Goal: Information Seeking & Learning: Learn about a topic

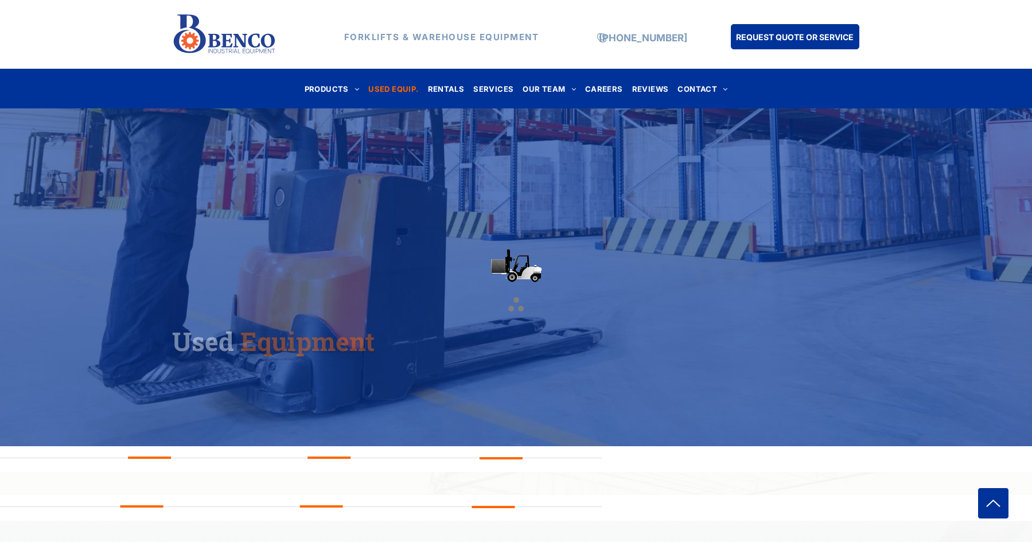
click at [391, 96] on span "USED EQUIP." at bounding box center [393, 88] width 50 height 15
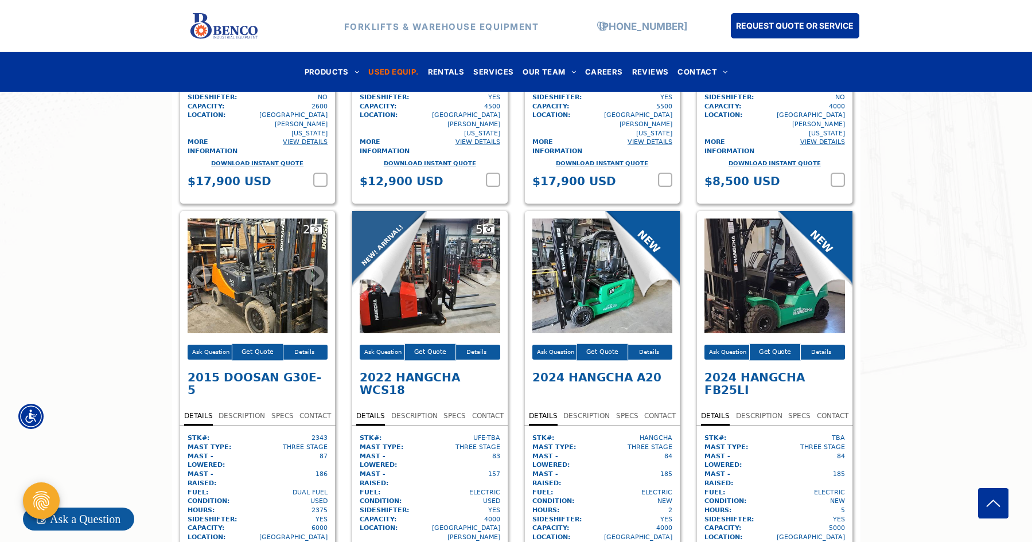
scroll to position [2249, 0]
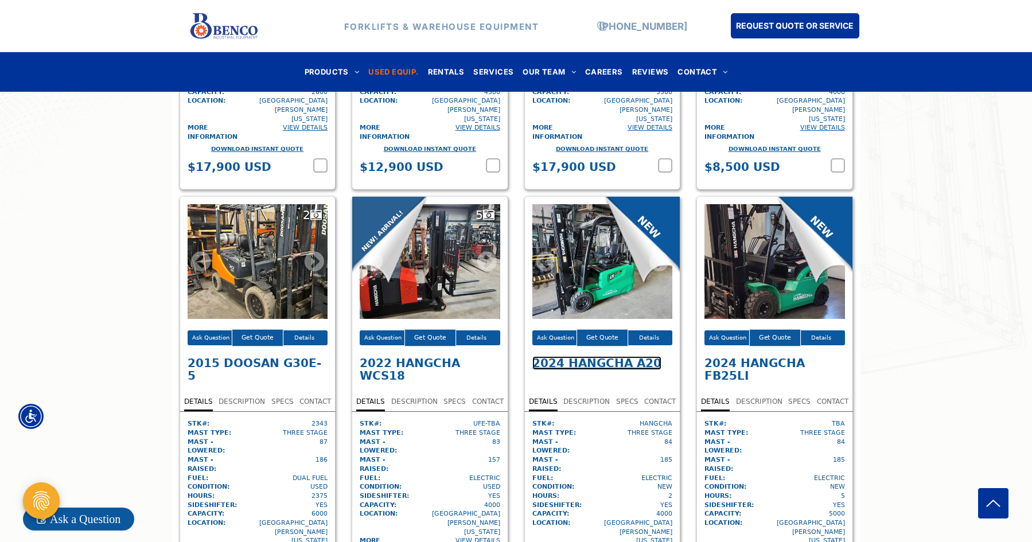
click at [624, 356] on span "Hangcha A20" at bounding box center [614, 363] width 93 height 14
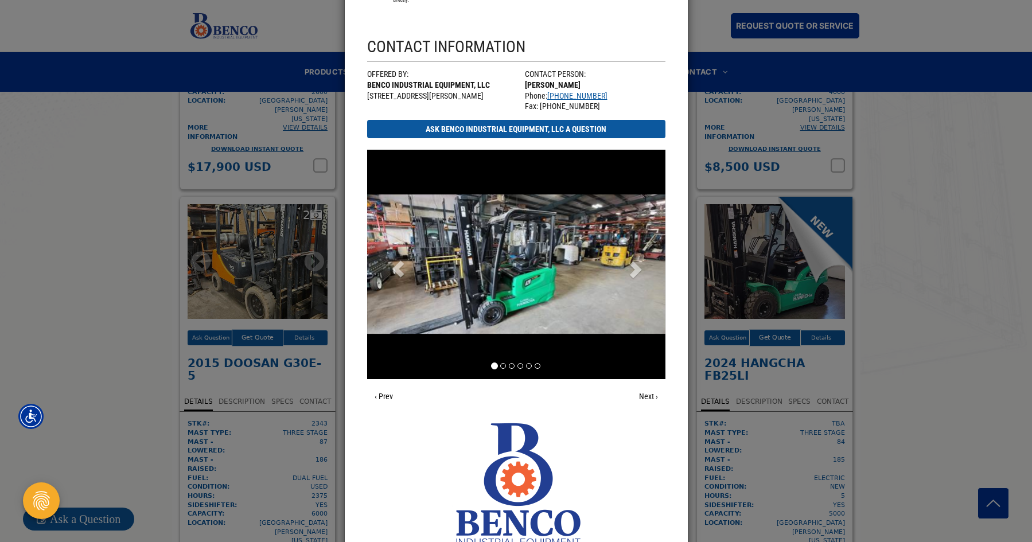
scroll to position [1112, 0]
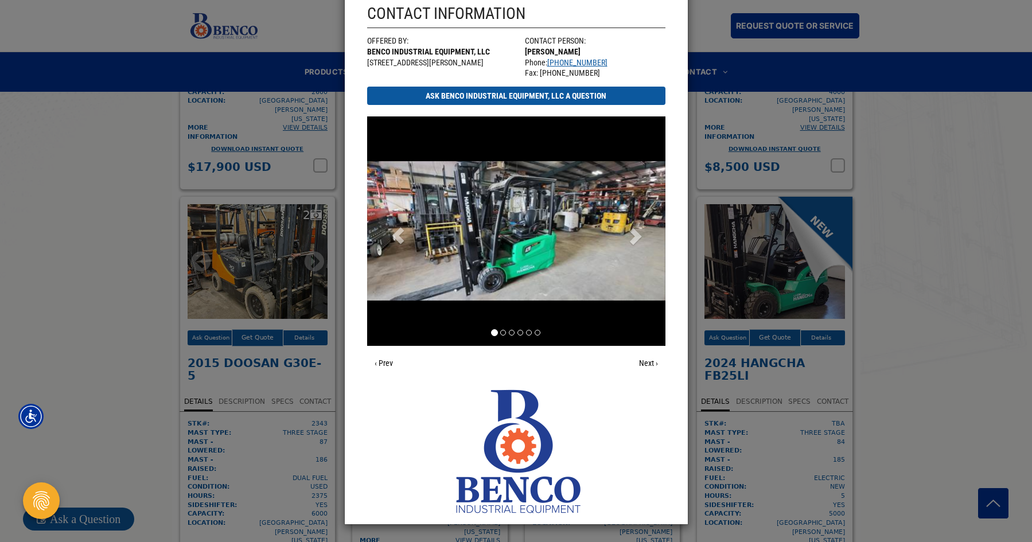
click at [632, 233] on span at bounding box center [634, 233] width 17 height 17
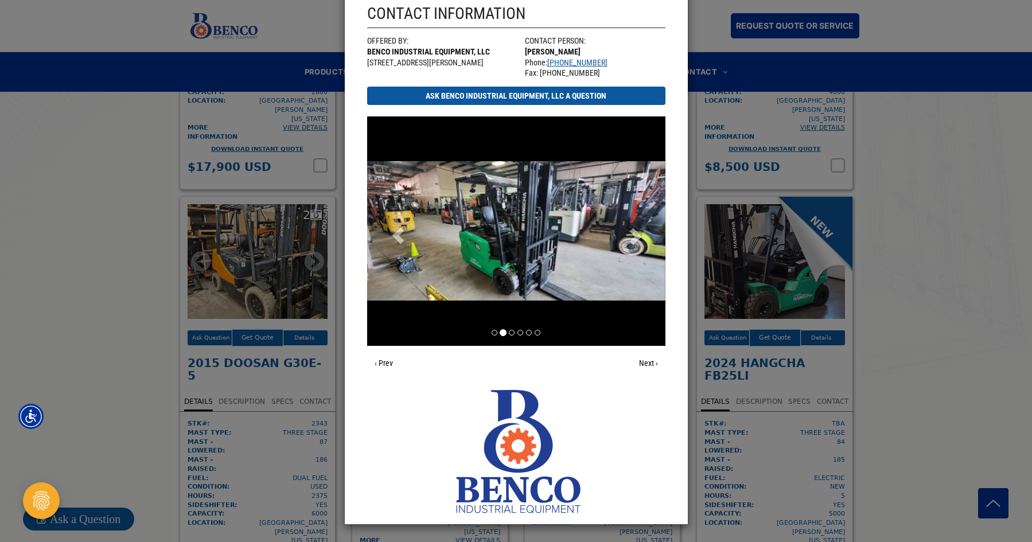
click at [632, 233] on span at bounding box center [634, 233] width 17 height 17
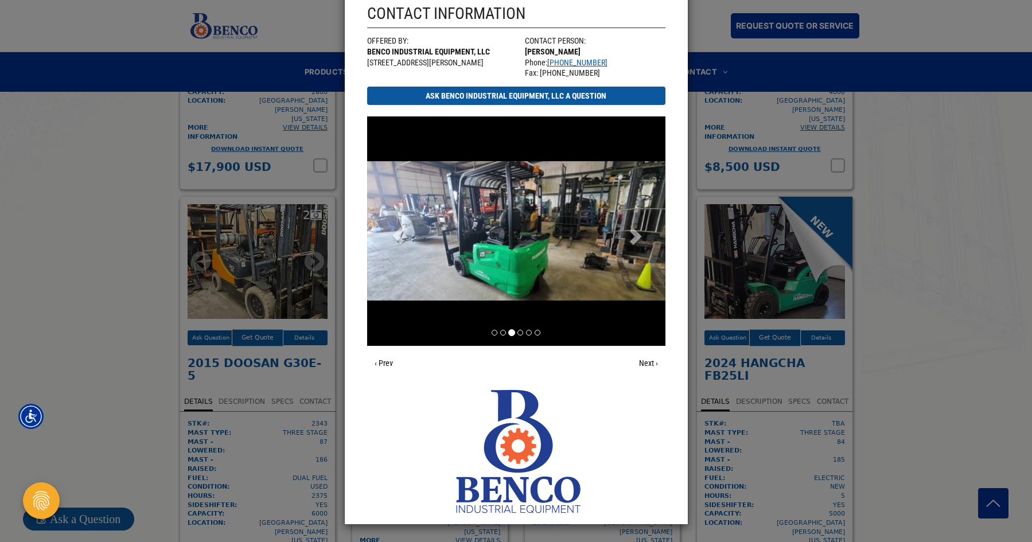
click at [632, 233] on span at bounding box center [634, 233] width 17 height 17
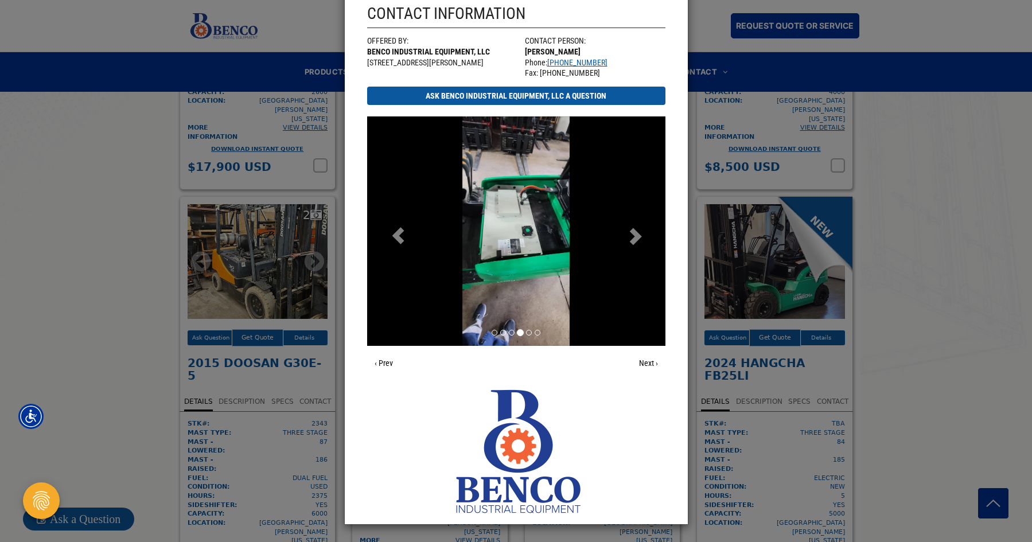
click at [632, 233] on span at bounding box center [634, 233] width 17 height 17
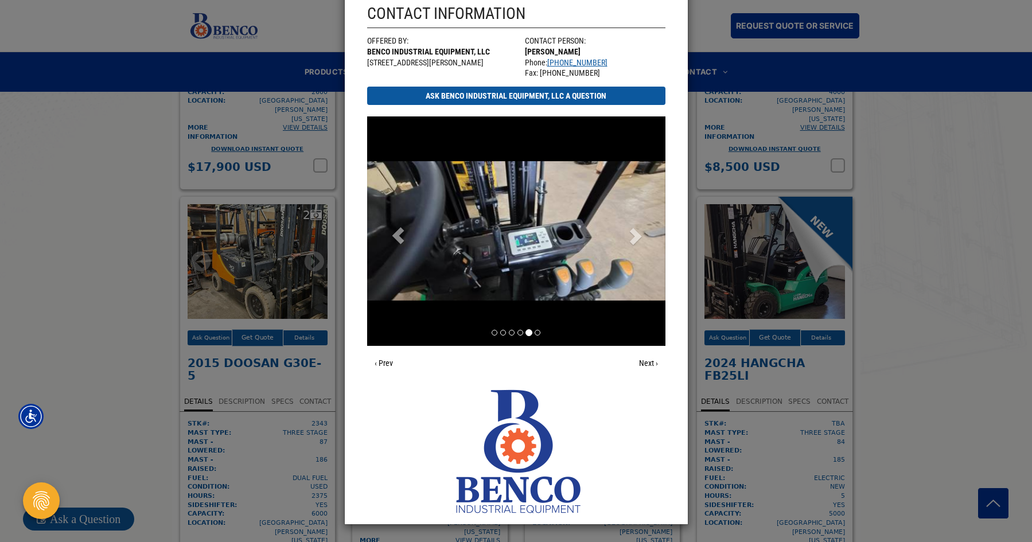
click at [632, 233] on span at bounding box center [634, 233] width 17 height 17
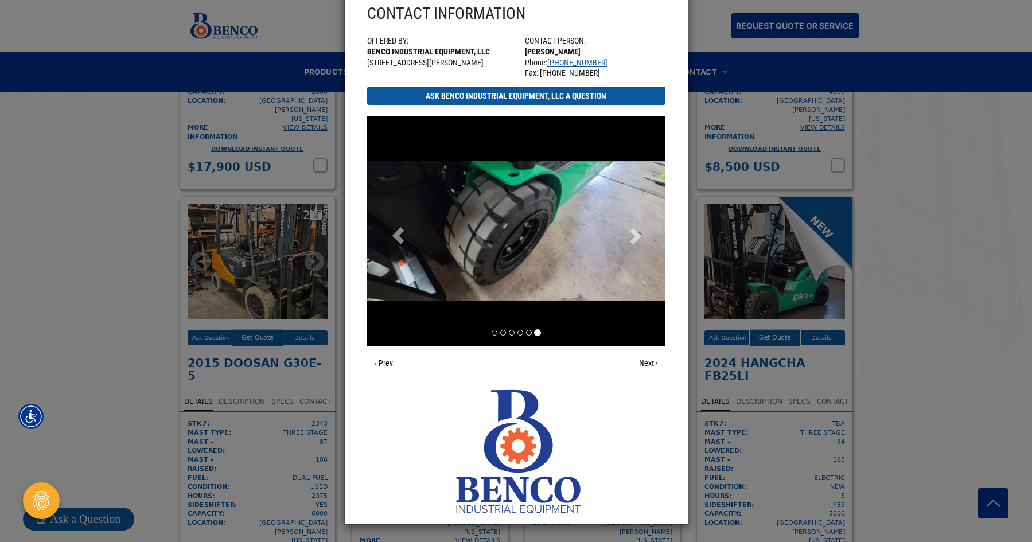
click at [632, 233] on span at bounding box center [634, 233] width 17 height 17
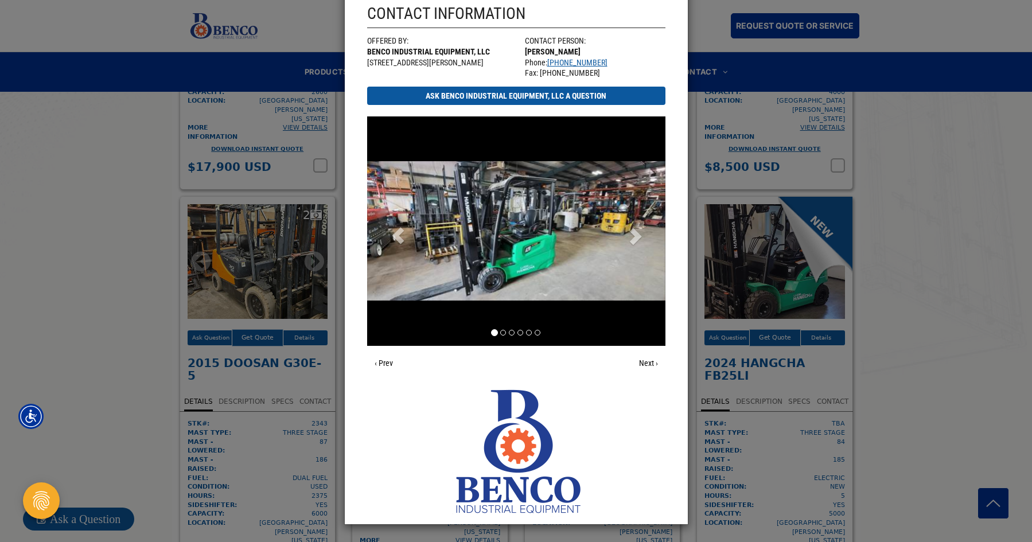
click at [632, 233] on span at bounding box center [634, 233] width 17 height 17
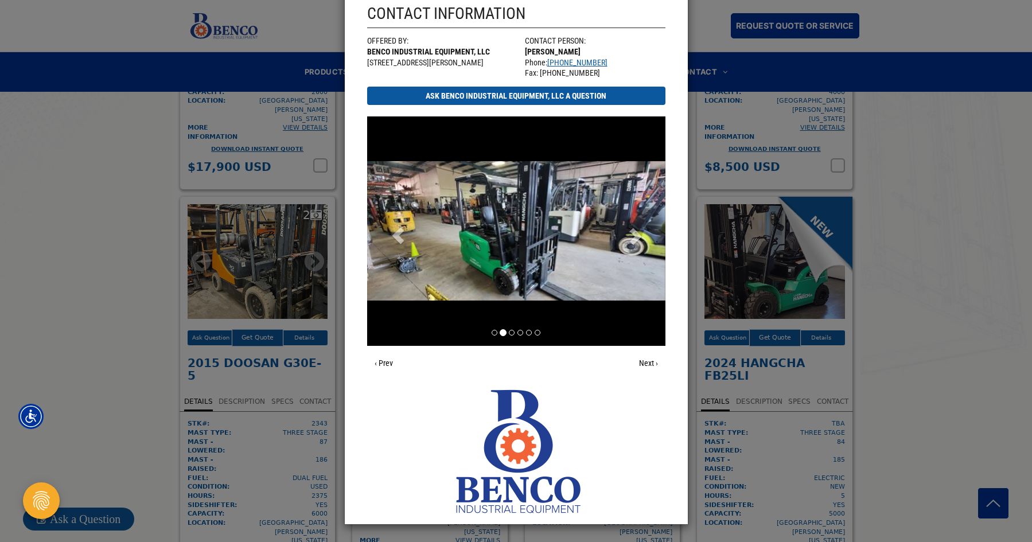
click at [632, 233] on span at bounding box center [634, 233] width 17 height 17
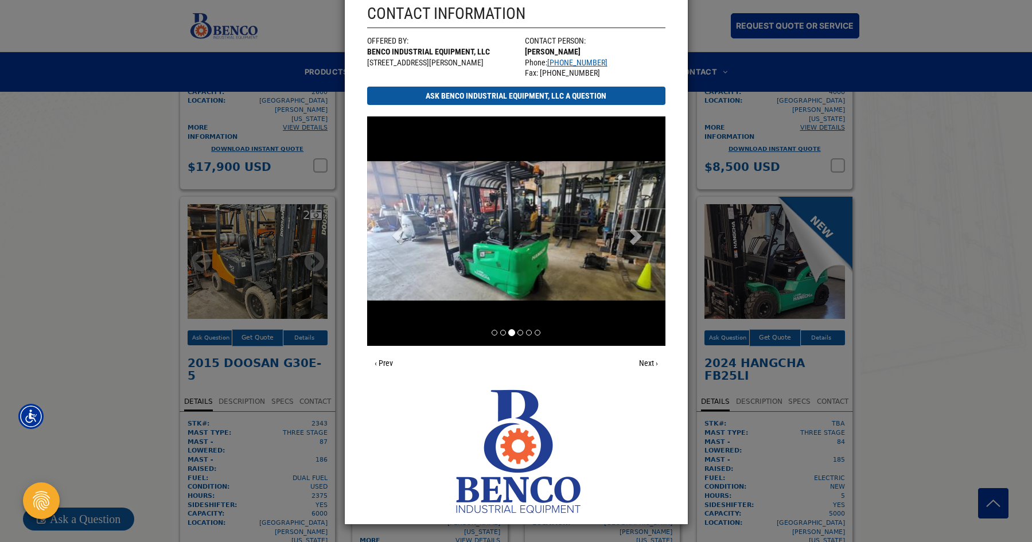
click at [632, 233] on span at bounding box center [634, 233] width 17 height 17
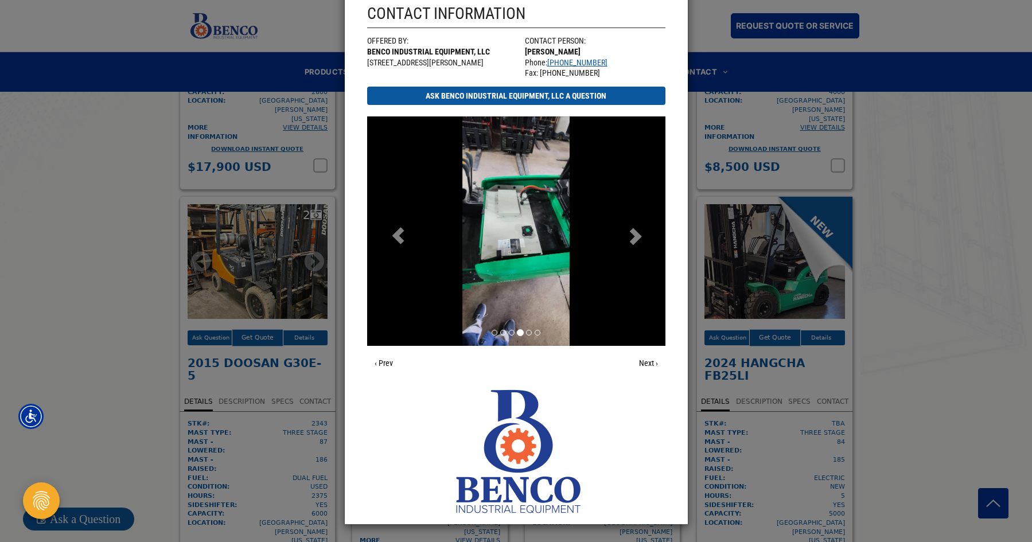
click at [642, 231] on div at bounding box center [643, 230] width 45 height 229
